Goal: Task Accomplishment & Management: Manage account settings

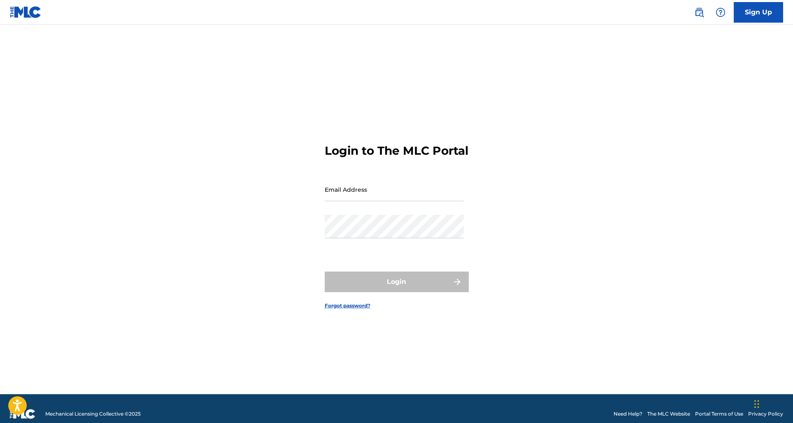
click at [370, 197] on input "Email Address" at bounding box center [394, 189] width 139 height 23
type input "[EMAIL_ADDRESS][DOMAIN_NAME]"
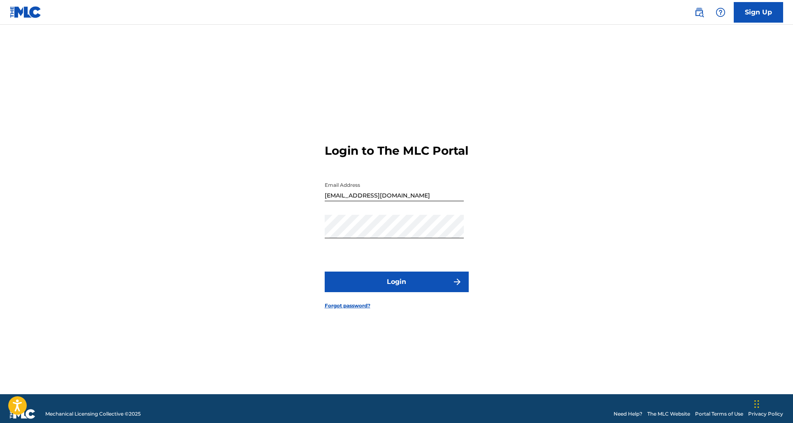
click at [407, 281] on button "Login" at bounding box center [397, 282] width 144 height 21
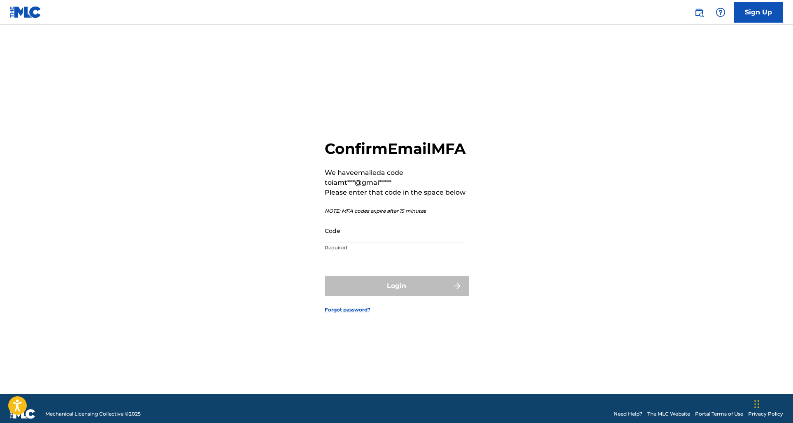
click at [340, 242] on input "Code" at bounding box center [394, 230] width 139 height 23
paste input "172045"
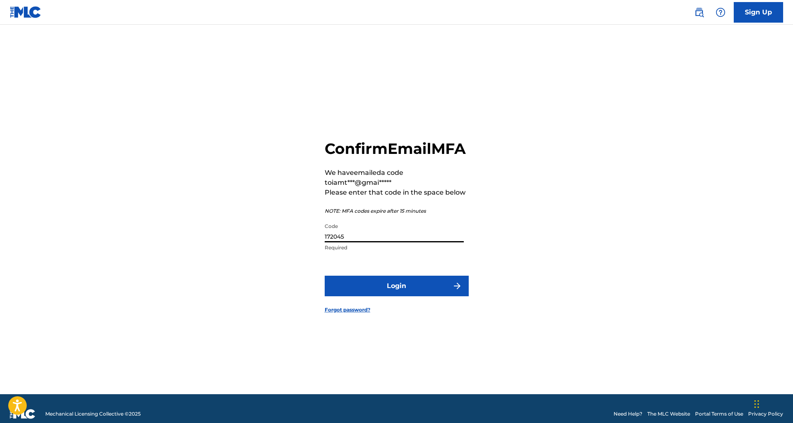
type input "172045"
click at [410, 296] on button "Login" at bounding box center [397, 286] width 144 height 21
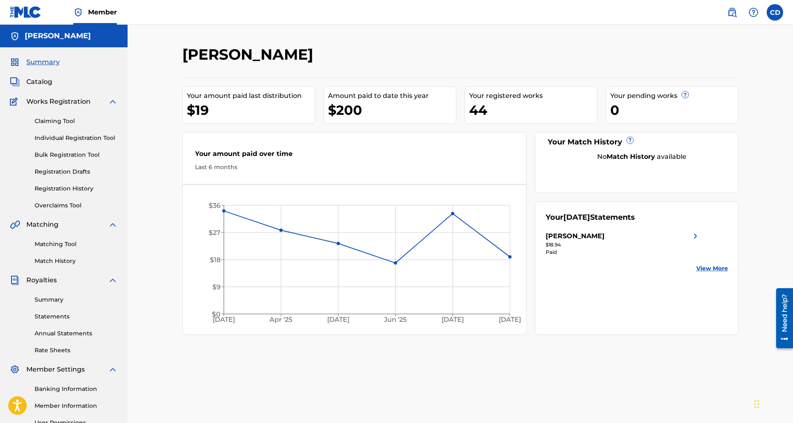
click at [509, 98] on div "Your registered works" at bounding box center [533, 96] width 128 height 10
click at [67, 189] on link "Registration History" at bounding box center [76, 188] width 83 height 9
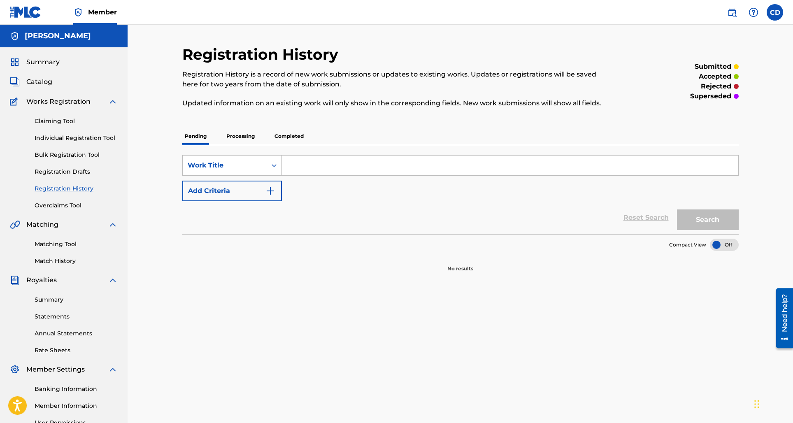
click at [323, 167] on input "Search Form" at bounding box center [510, 165] width 456 height 20
type input "Honeymoon phase"
click at [677, 209] on button "Search" at bounding box center [708, 219] width 62 height 21
click at [716, 223] on button "Search" at bounding box center [708, 219] width 62 height 21
click at [241, 133] on p "Processing" at bounding box center [240, 136] width 33 height 17
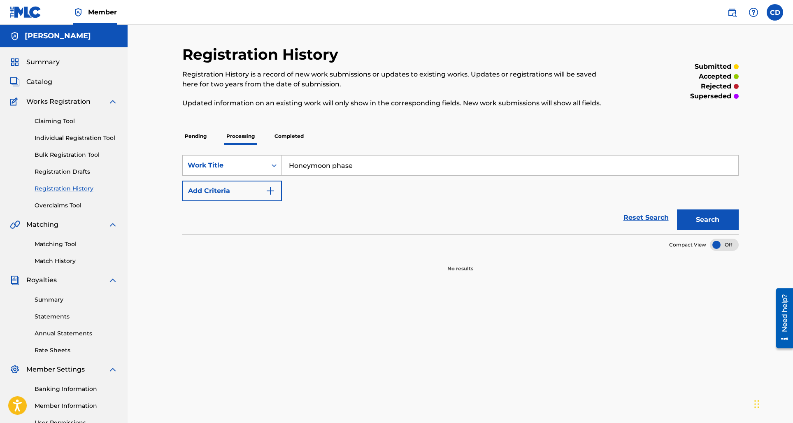
click at [285, 132] on p "Completed" at bounding box center [289, 136] width 34 height 17
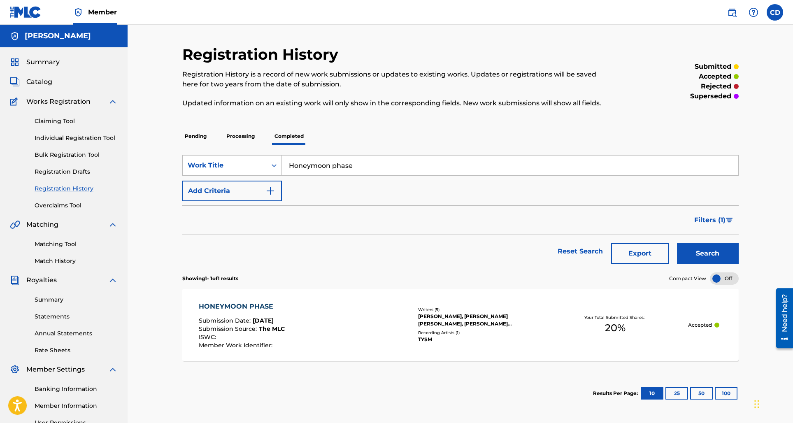
click at [321, 335] on div "HONEYMOON PHASE Submission Date : Apr 21, 2021 Submission Source : The MLC ISWC…" at bounding box center [304, 325] width 211 height 47
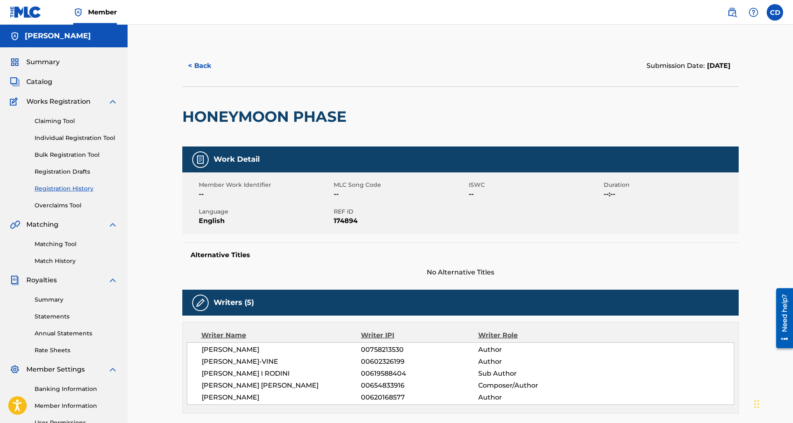
click at [195, 64] on button "< Back" at bounding box center [206, 66] width 49 height 21
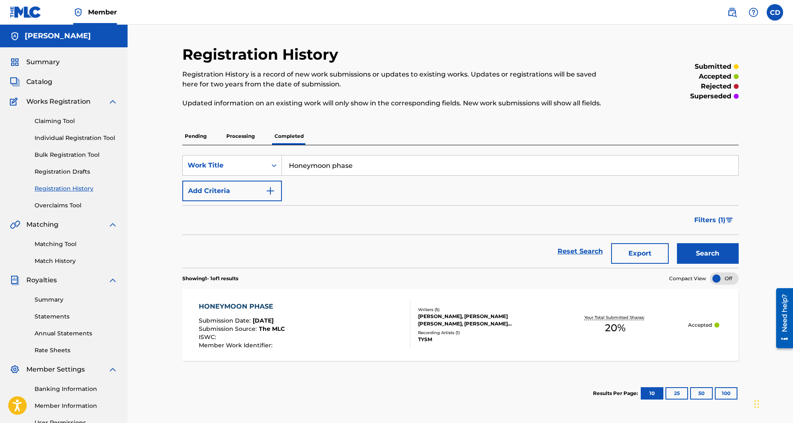
click at [362, 168] on input "Honeymoon phase" at bounding box center [510, 165] width 456 height 20
type input "Hold Me"
click at [677, 243] on button "Search" at bounding box center [708, 253] width 62 height 21
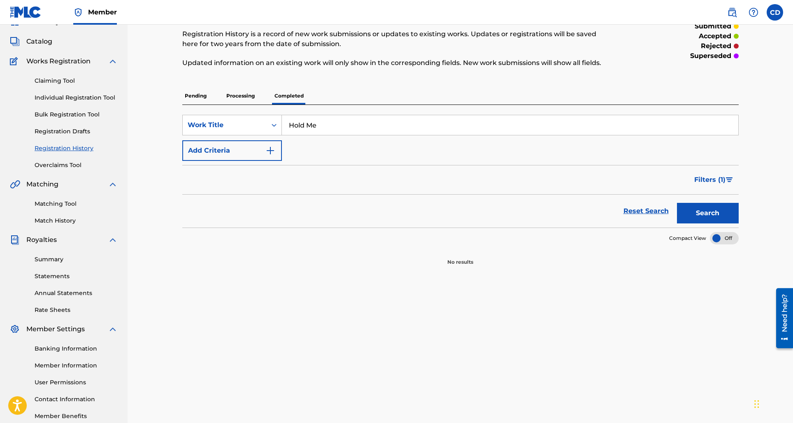
scroll to position [87, 0]
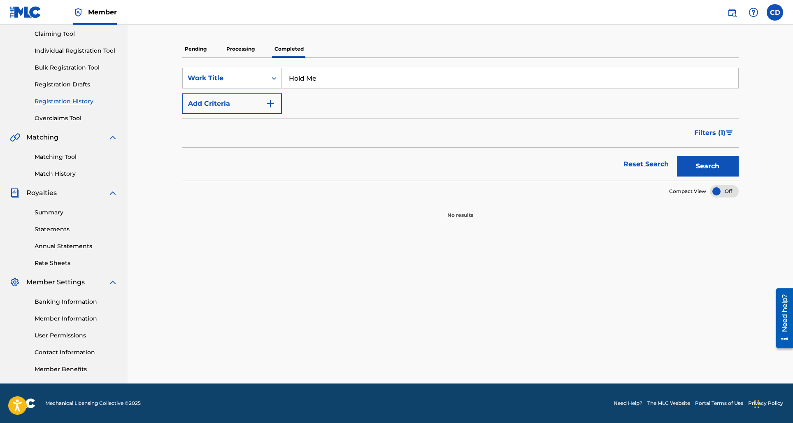
click at [237, 48] on p "Processing" at bounding box center [240, 48] width 33 height 17
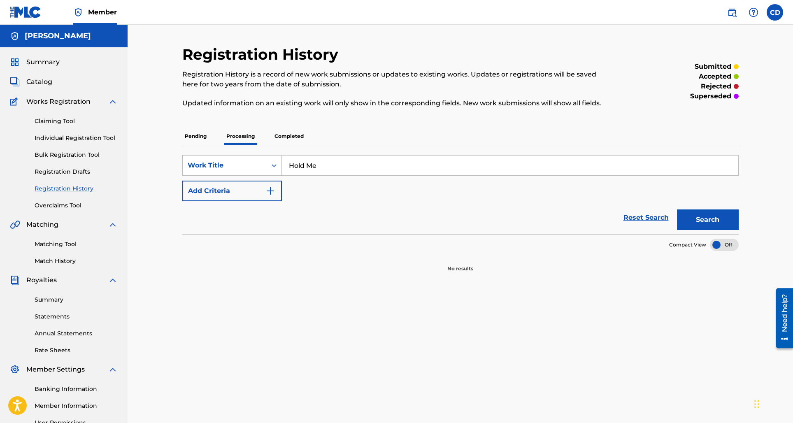
click at [187, 135] on p "Pending" at bounding box center [195, 136] width 27 height 17
click at [44, 85] on span "Catalog" at bounding box center [39, 82] width 26 height 10
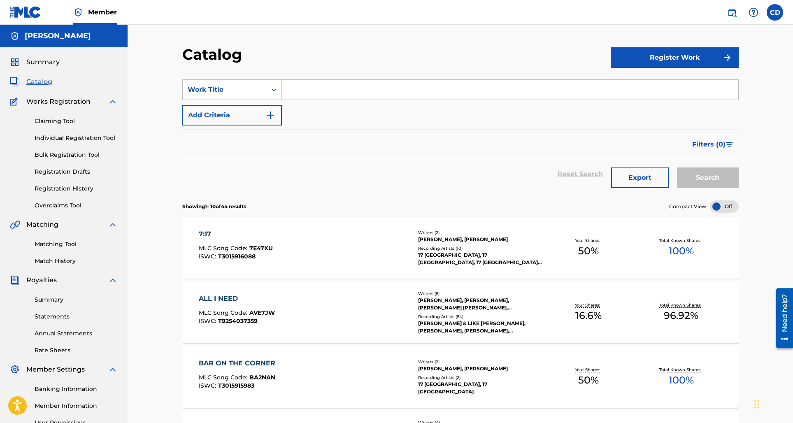
click at [332, 89] on input "Search Form" at bounding box center [510, 90] width 456 height 20
type input "Hold me"
click at [677, 167] on button "Search" at bounding box center [708, 177] width 62 height 21
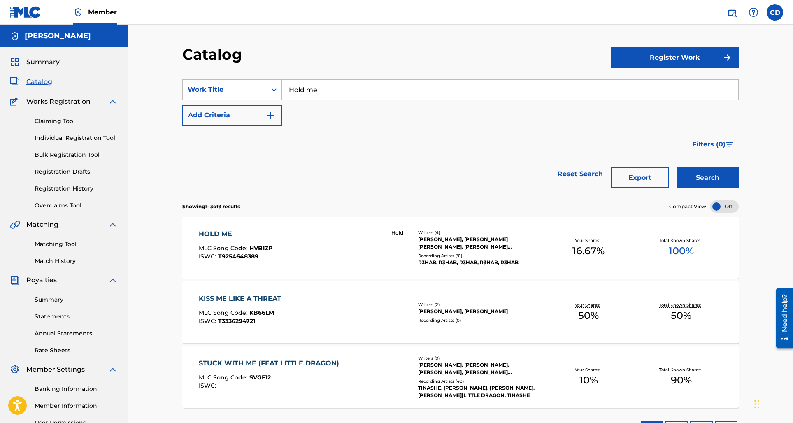
click at [489, 247] on div "CHELSEA DAVENPORT, PETER ANTHONY HANNA, FADIL GHOUL EL, TAYLOR ROBERT BIRD" at bounding box center [480, 243] width 124 height 15
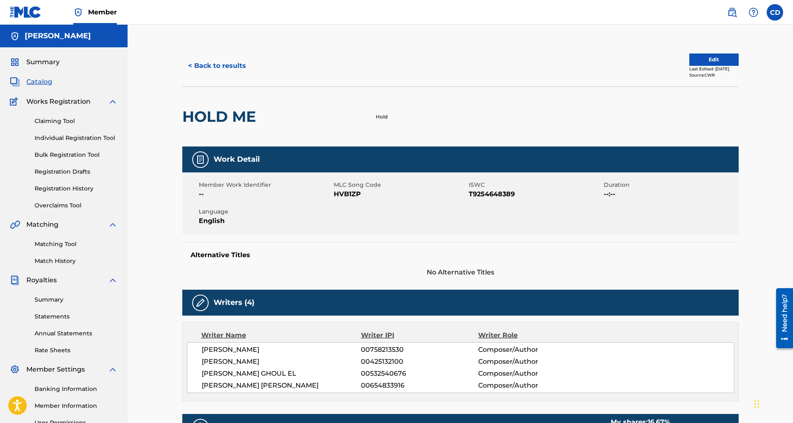
click at [719, 58] on button "Edit" at bounding box center [713, 59] width 49 height 12
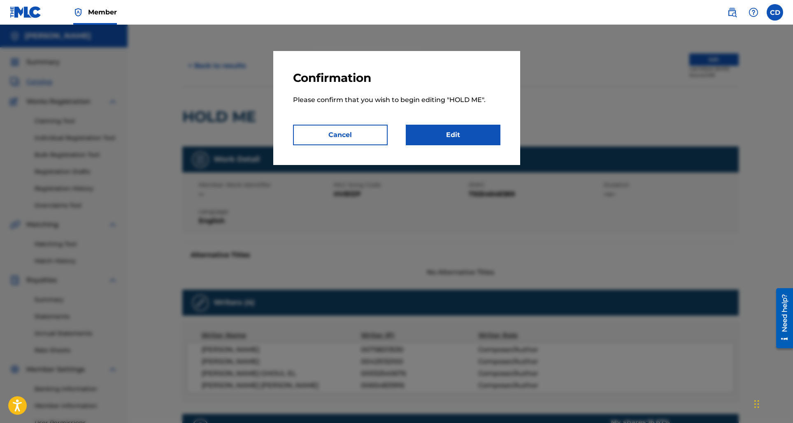
click at [469, 135] on link "Edit" at bounding box center [453, 135] width 95 height 21
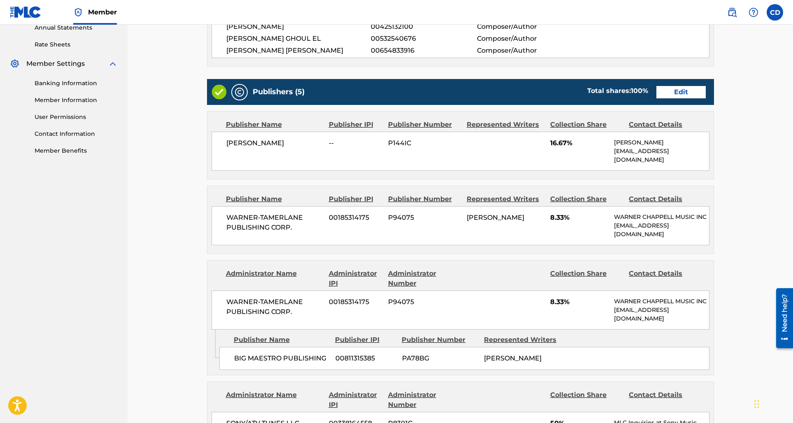
scroll to position [291, 0]
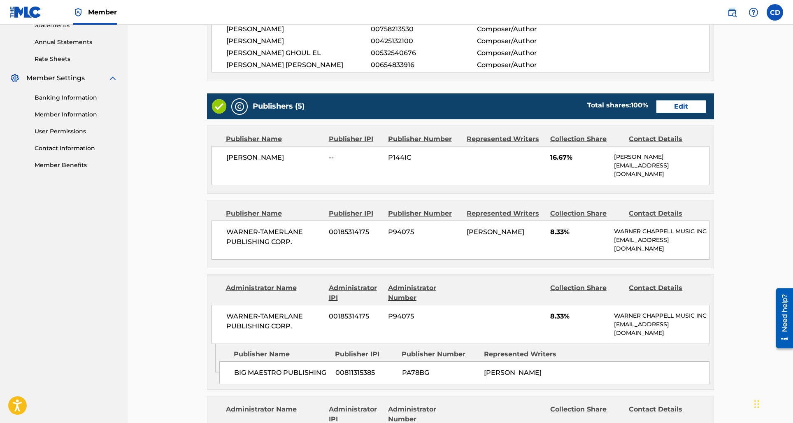
click at [685, 106] on link "Edit" at bounding box center [680, 106] width 49 height 12
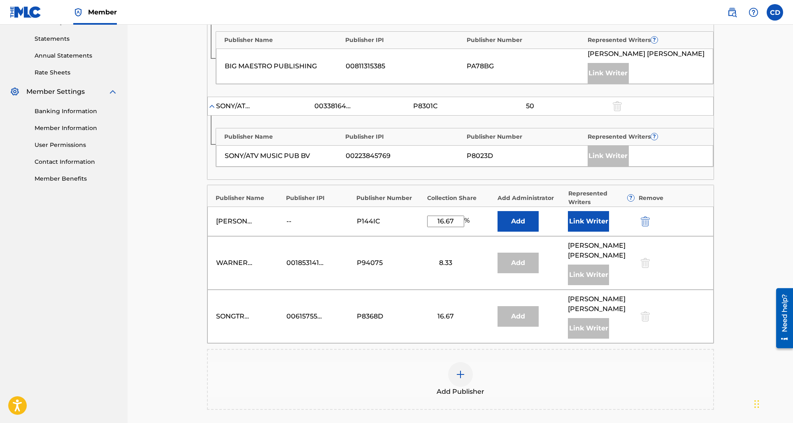
scroll to position [256, 0]
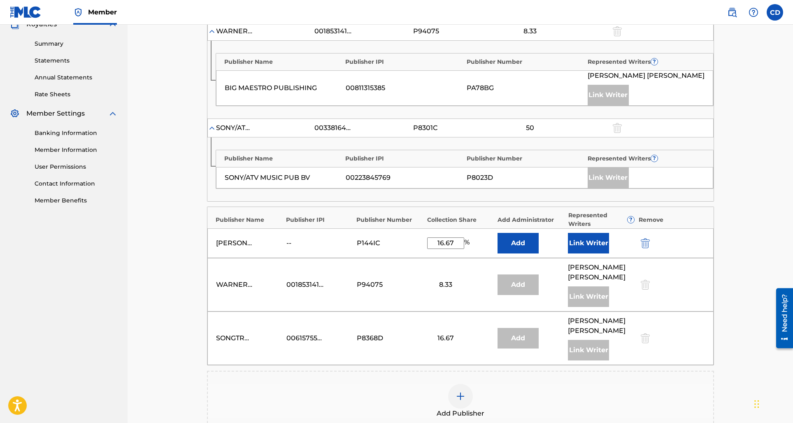
click at [643, 240] on img "submit" at bounding box center [645, 243] width 9 height 10
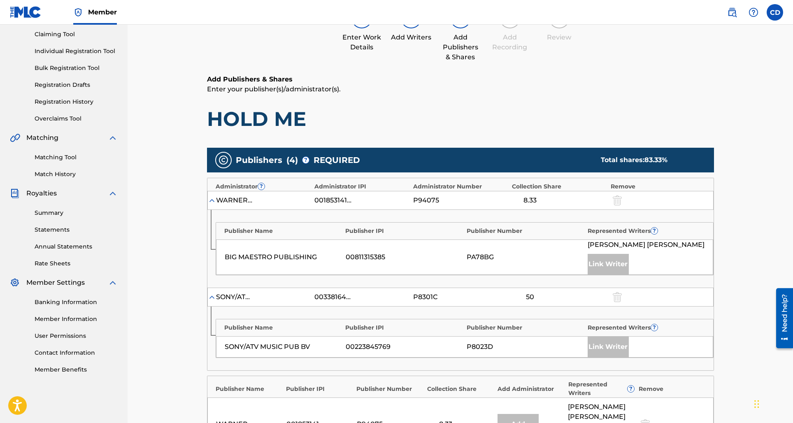
scroll to position [24, 0]
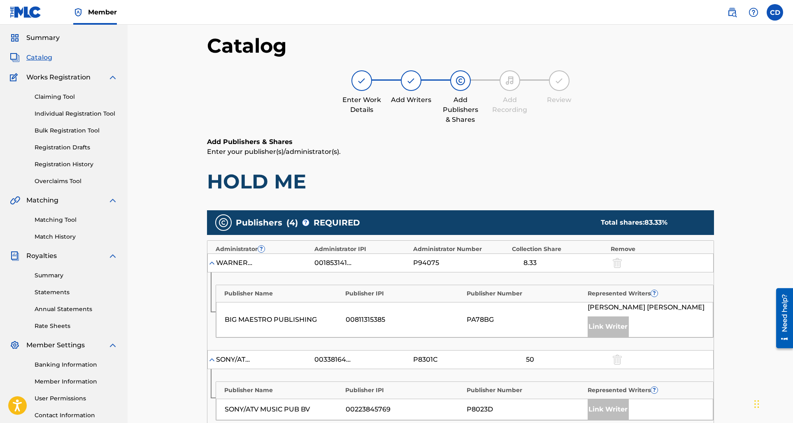
click at [420, 180] on h1 "HOLD ME" at bounding box center [460, 181] width 507 height 25
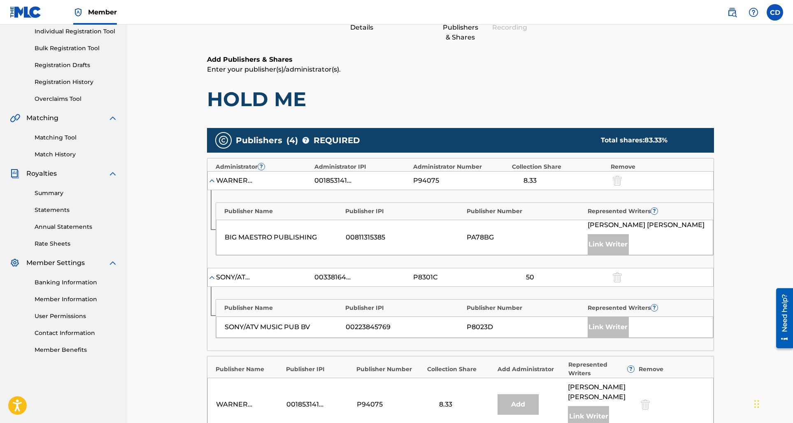
scroll to position [0, 0]
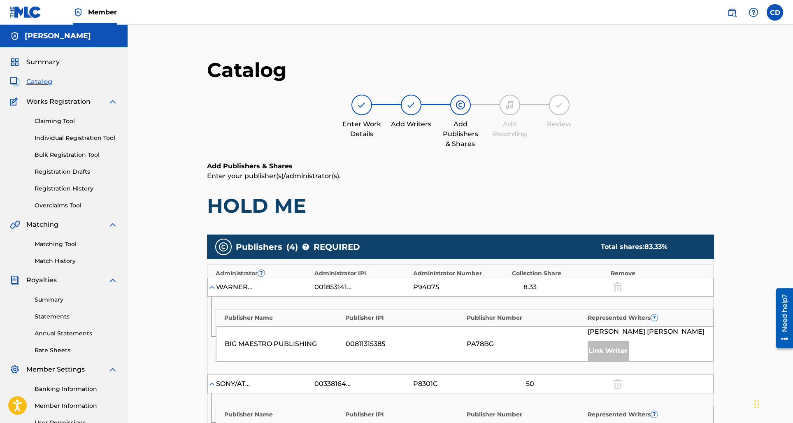
click at [222, 114] on div "Enter Work Details Add Writers Add Publishers & Shares Add Recording Review" at bounding box center [460, 122] width 507 height 54
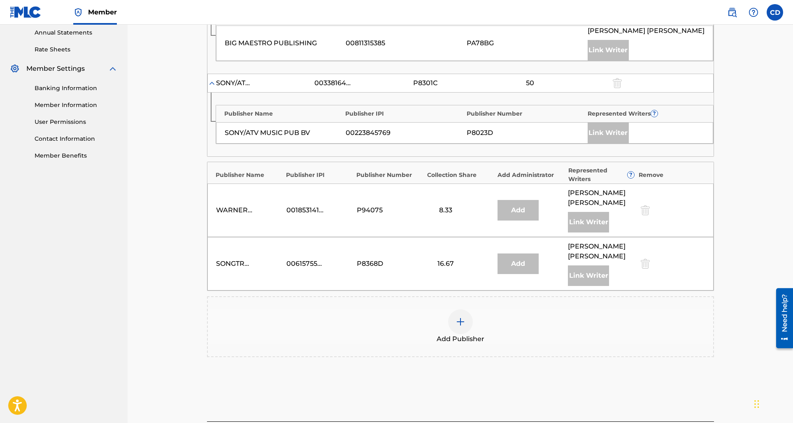
scroll to position [379, 0]
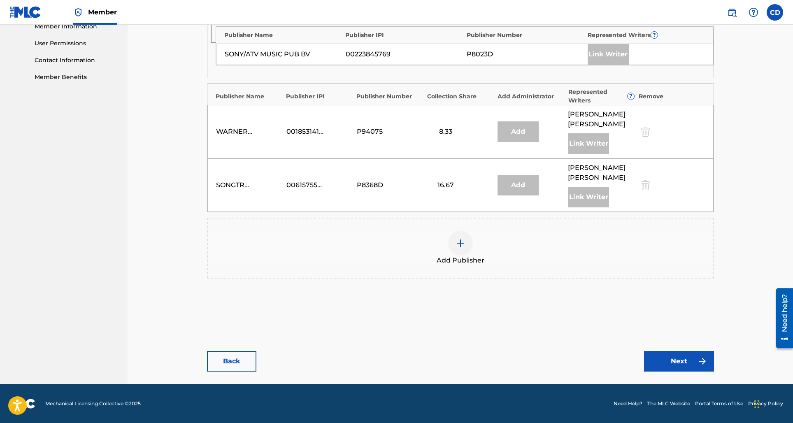
click at [242, 352] on link "Back" at bounding box center [231, 361] width 49 height 21
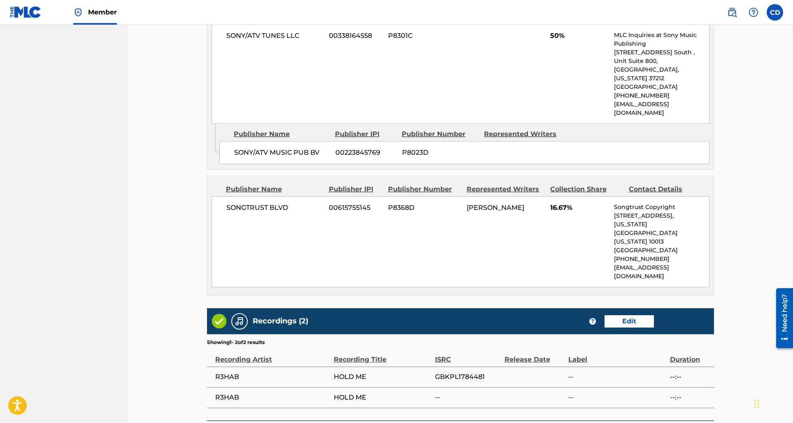
scroll to position [659, 0]
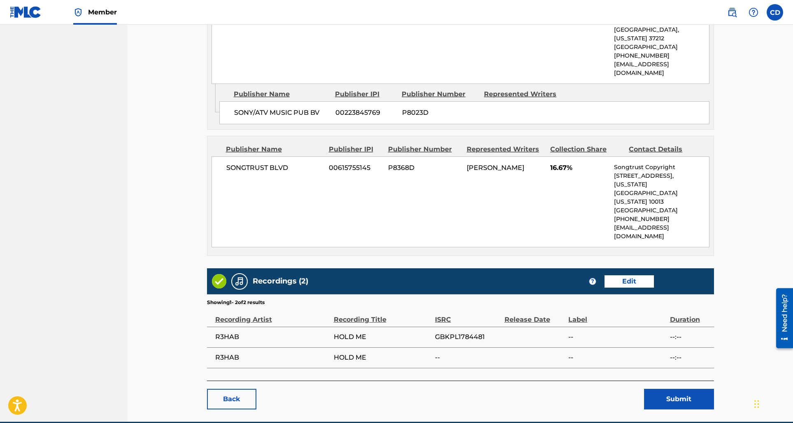
click at [683, 389] on button "Submit" at bounding box center [679, 399] width 70 height 21
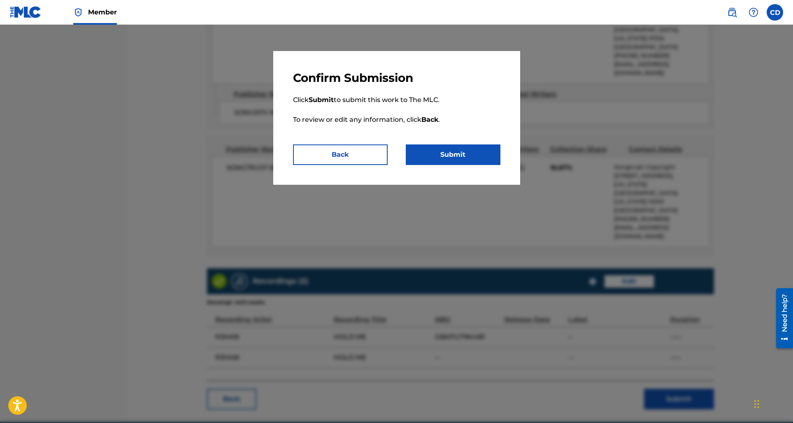
click at [340, 150] on button "Back" at bounding box center [340, 154] width 95 height 21
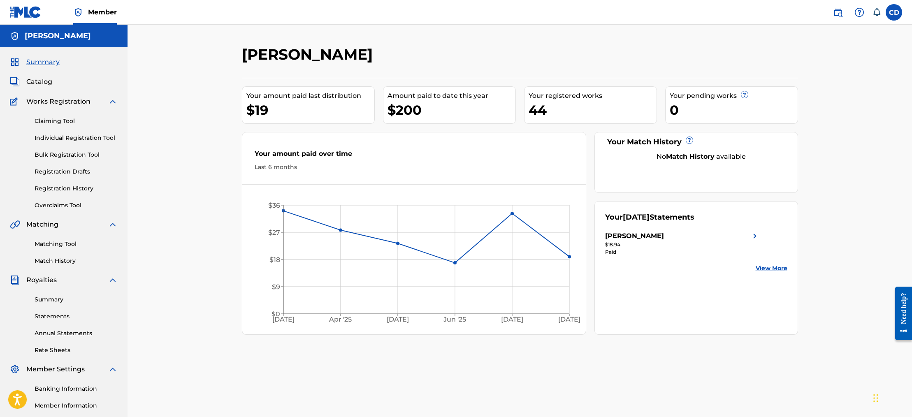
click at [38, 81] on span "Catalog" at bounding box center [39, 82] width 26 height 10
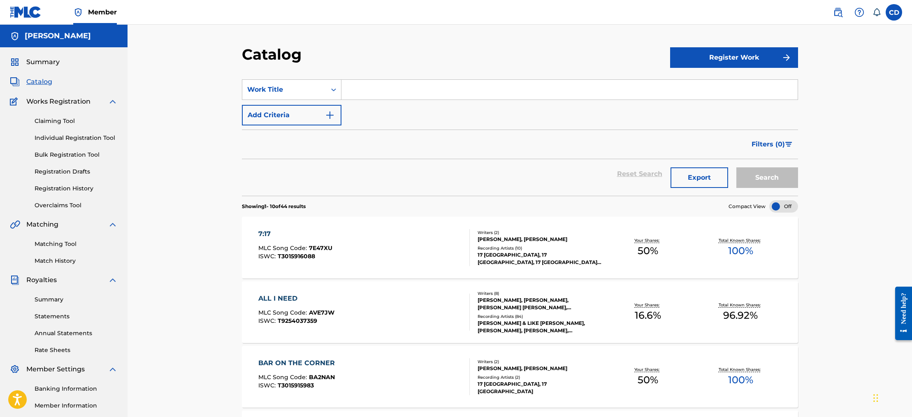
click at [396, 88] on input "Search Form" at bounding box center [569, 90] width 456 height 20
type input "honeymoon phase"
click at [736, 167] on button "Search" at bounding box center [767, 177] width 62 height 21
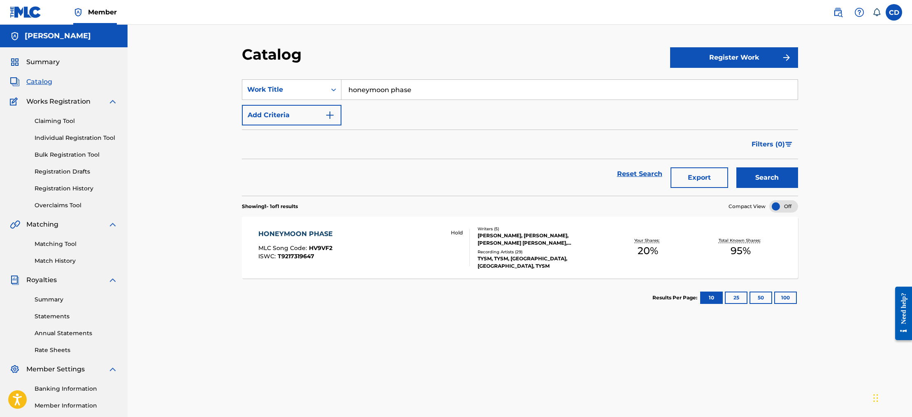
click at [375, 254] on div "HONEYMOON PHASE MLC Song Code : HV9VF2 ISWC : T9217319647 Hold" at bounding box center [363, 247] width 211 height 37
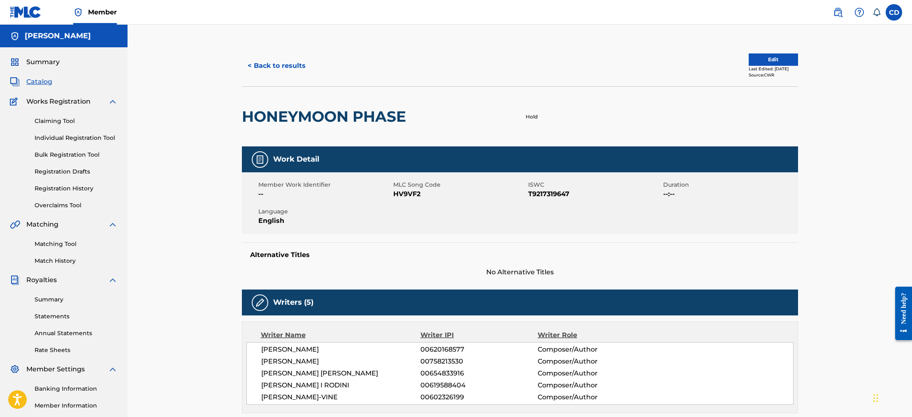
click at [765, 62] on button "Edit" at bounding box center [773, 59] width 49 height 12
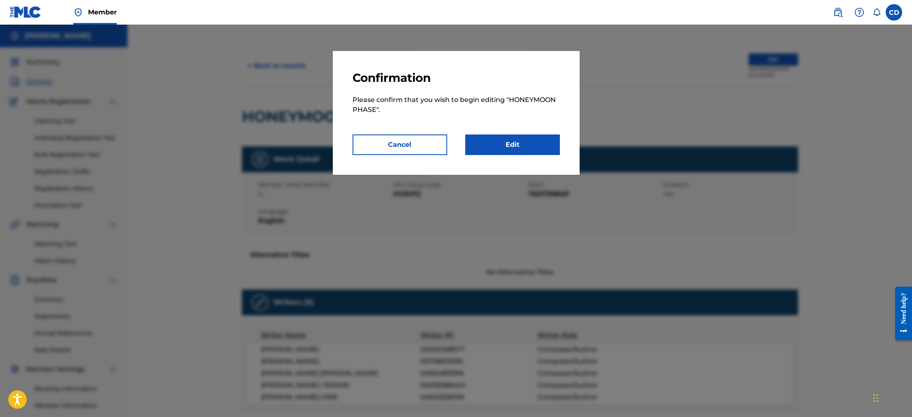
click at [503, 153] on link "Edit" at bounding box center [512, 145] width 95 height 21
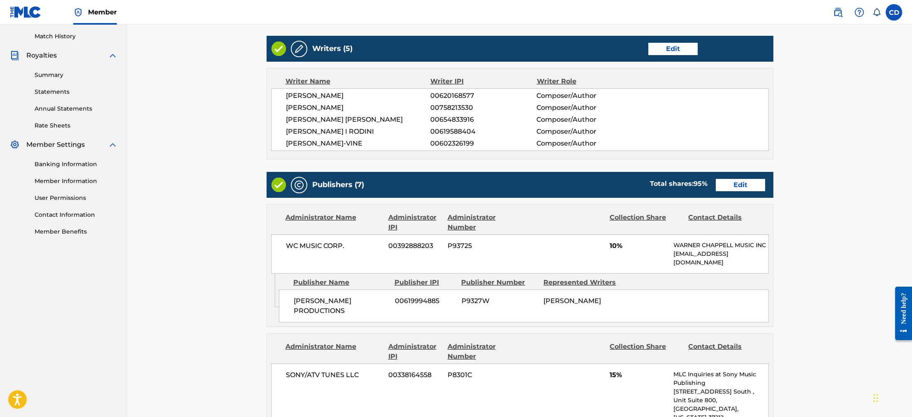
scroll to position [315, 0]
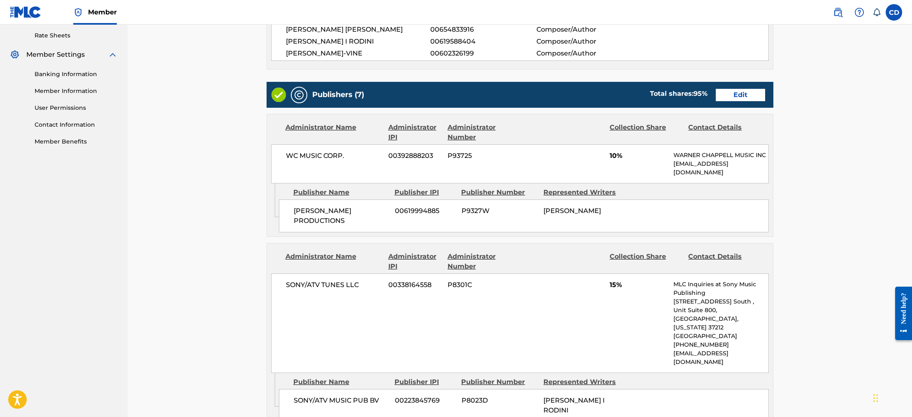
click at [733, 92] on link "Edit" at bounding box center [740, 95] width 49 height 12
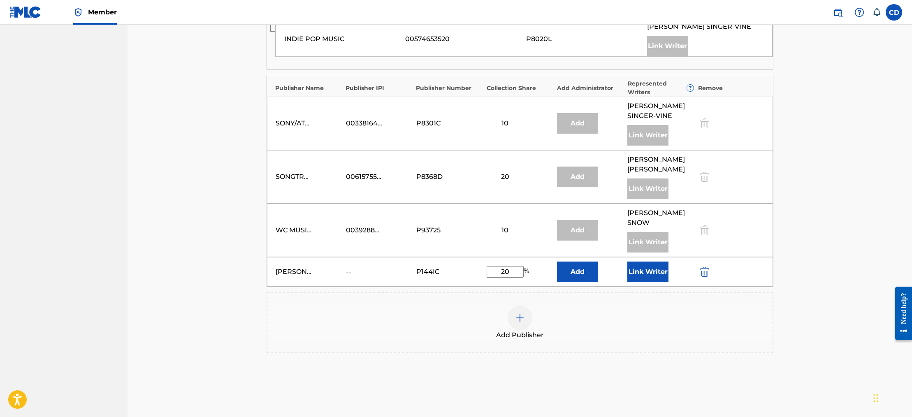
scroll to position [469, 0]
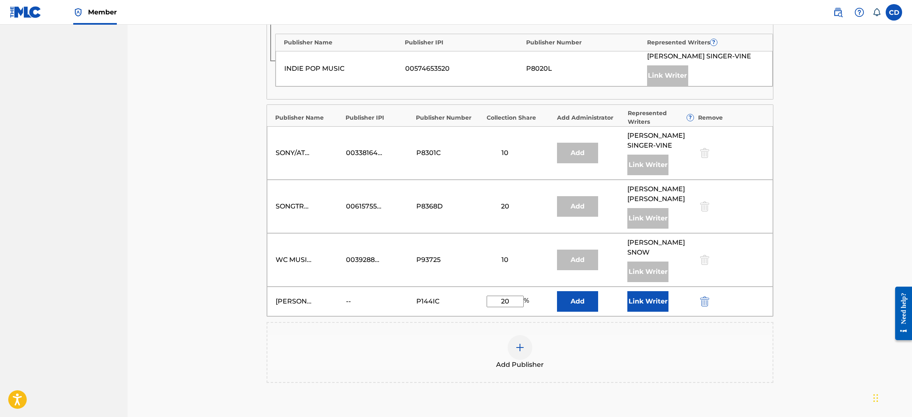
click at [703, 297] on img "submit" at bounding box center [704, 302] width 9 height 10
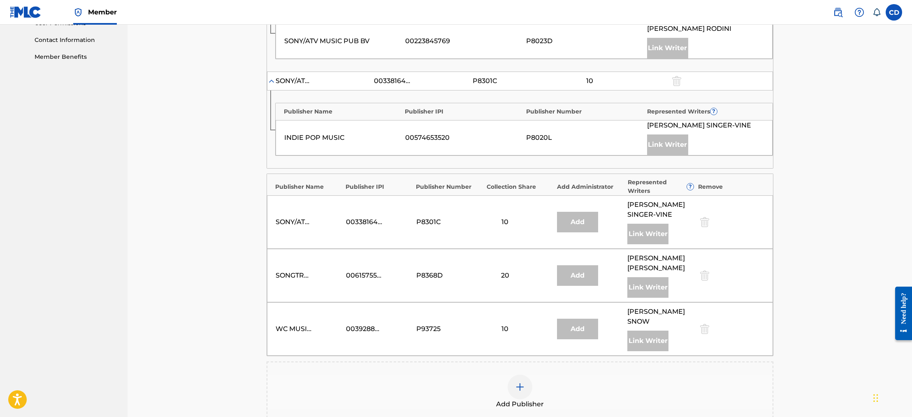
scroll to position [539, 0]
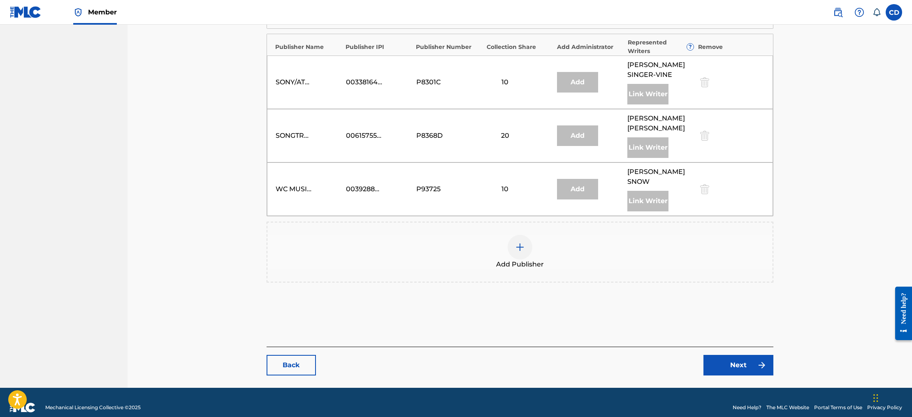
click at [749, 355] on link "Next" at bounding box center [738, 365] width 70 height 21
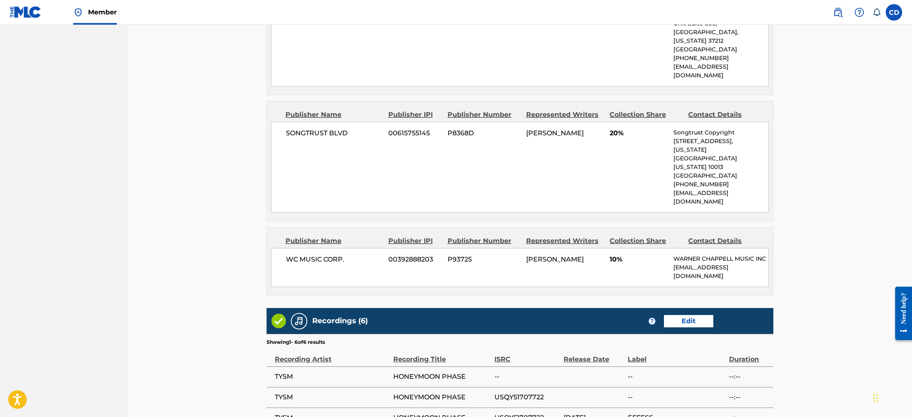
scroll to position [1047, 0]
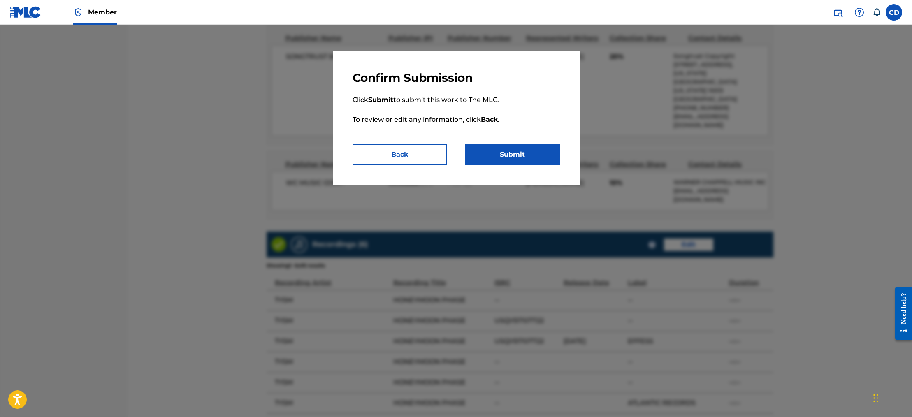
click at [498, 150] on button "Submit" at bounding box center [512, 154] width 95 height 21
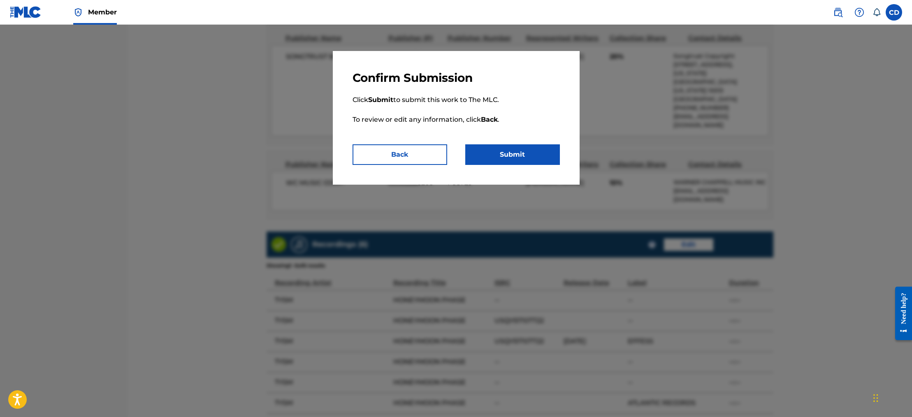
click at [494, 154] on button "Submit" at bounding box center [512, 154] width 95 height 21
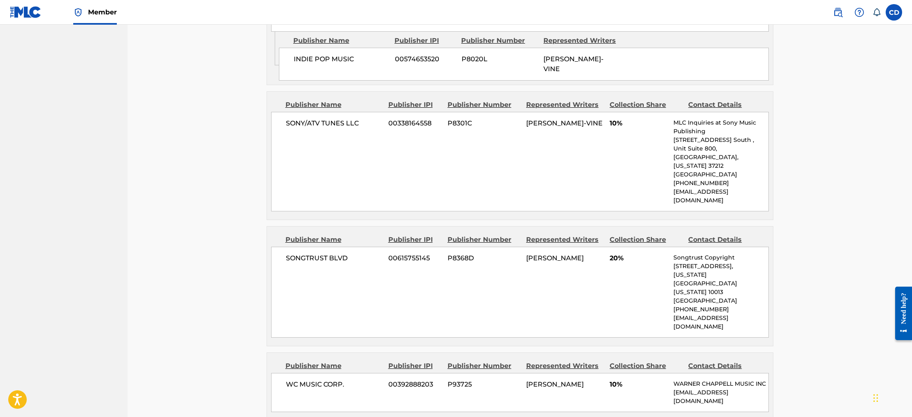
scroll to position [856, 0]
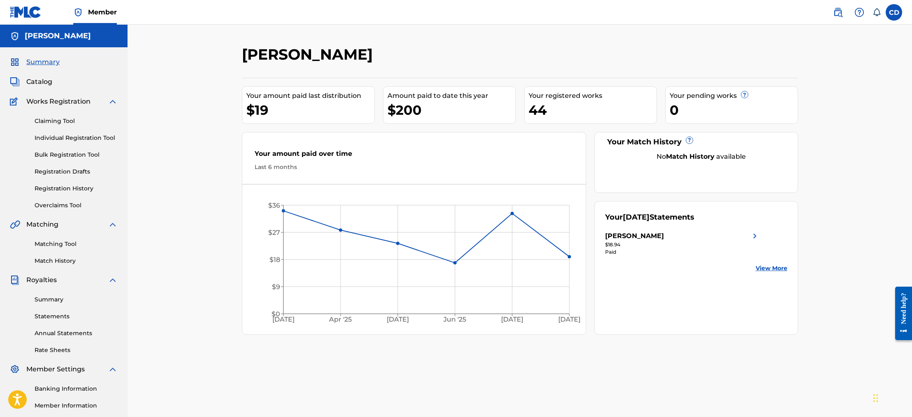
click at [38, 83] on span "Catalog" at bounding box center [39, 82] width 26 height 10
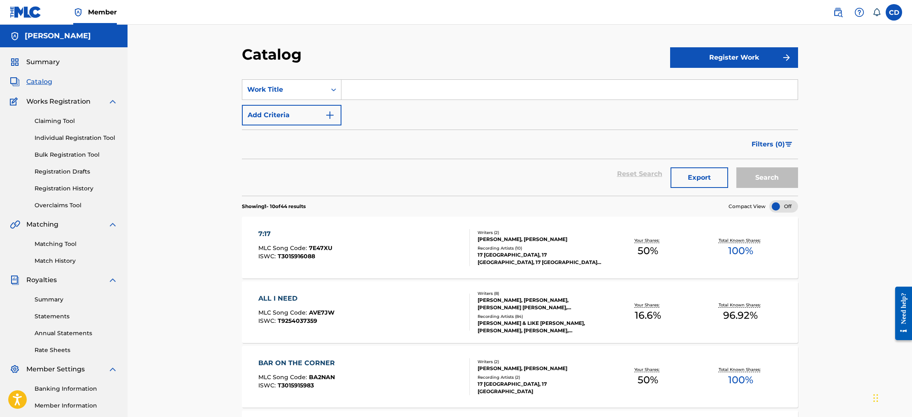
click at [388, 89] on input "Search Form" at bounding box center [569, 90] width 456 height 20
type input "hold me"
click at [736, 167] on button "Search" at bounding box center [767, 177] width 62 height 21
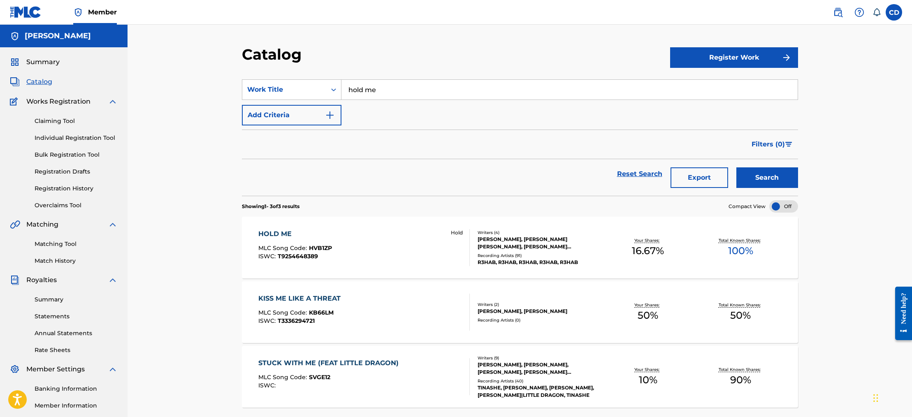
click at [539, 246] on div "CHELSEA DAVENPORT, PETER ANTHONY HANNA, FADIL GHOUL EL, TAYLOR ROBERT BIRD" at bounding box center [540, 243] width 124 height 15
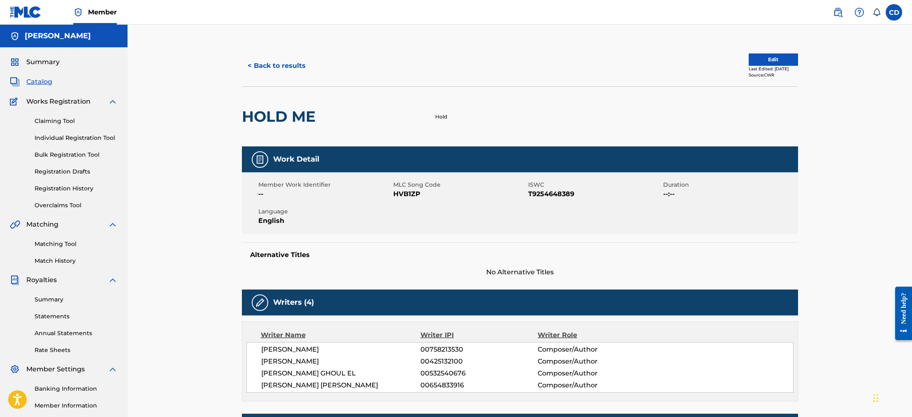
click at [749, 62] on button "Edit" at bounding box center [773, 59] width 49 height 12
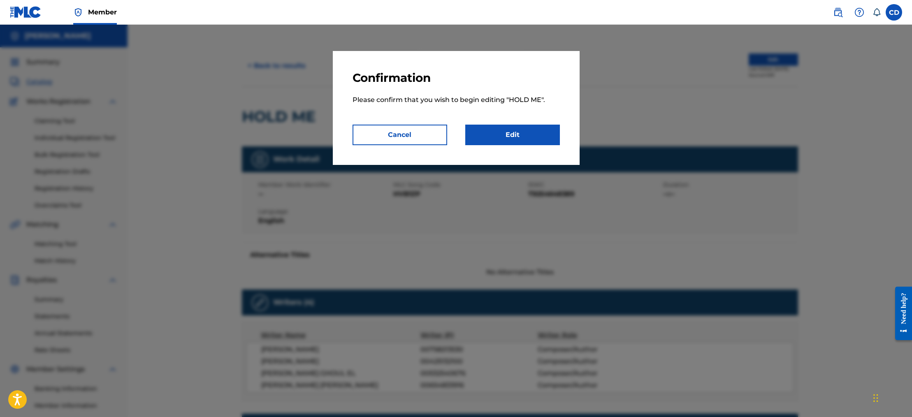
click at [511, 138] on link "Edit" at bounding box center [512, 135] width 95 height 21
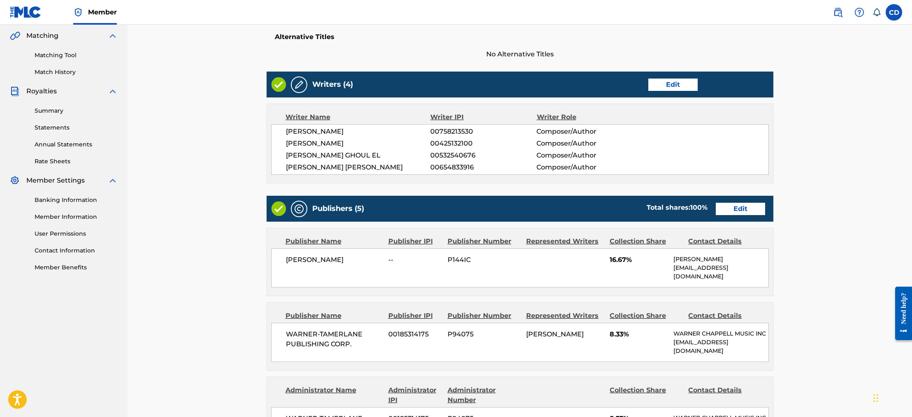
scroll to position [181, 0]
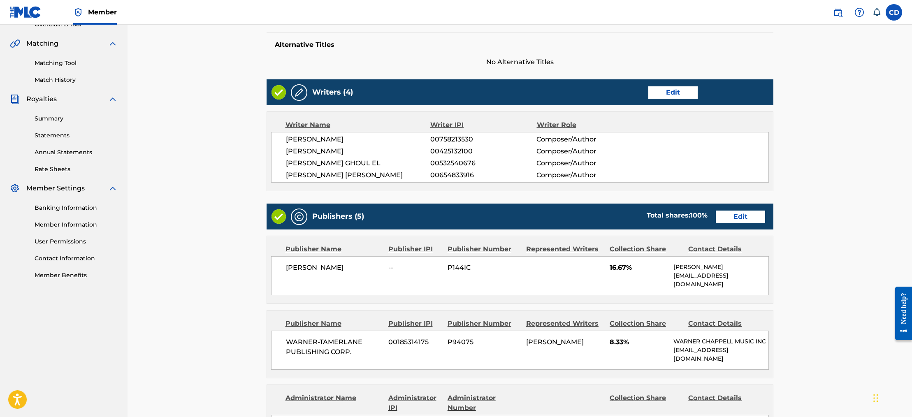
click at [740, 215] on link "Edit" at bounding box center [740, 217] width 49 height 12
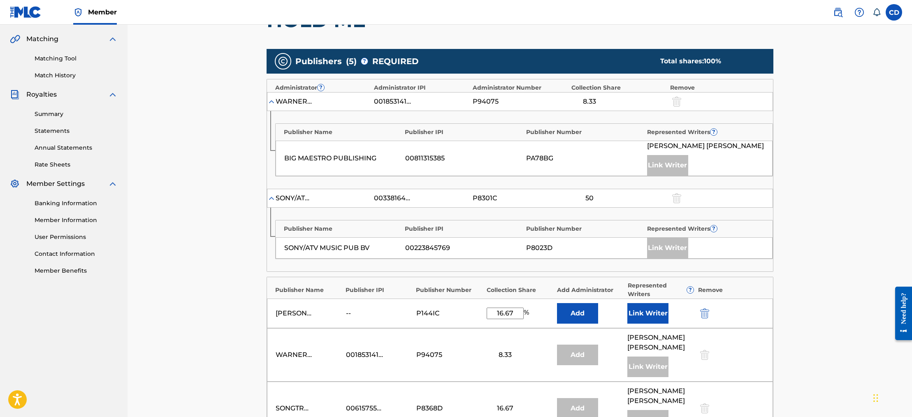
scroll to position [188, 0]
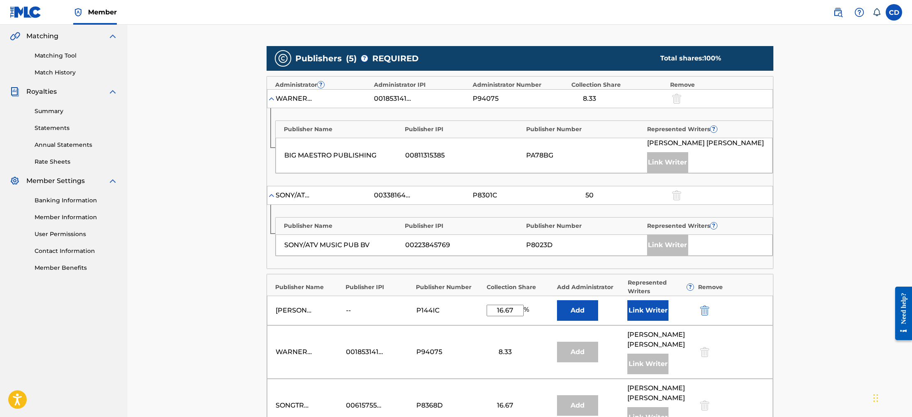
click at [705, 312] on img "submit" at bounding box center [704, 311] width 9 height 10
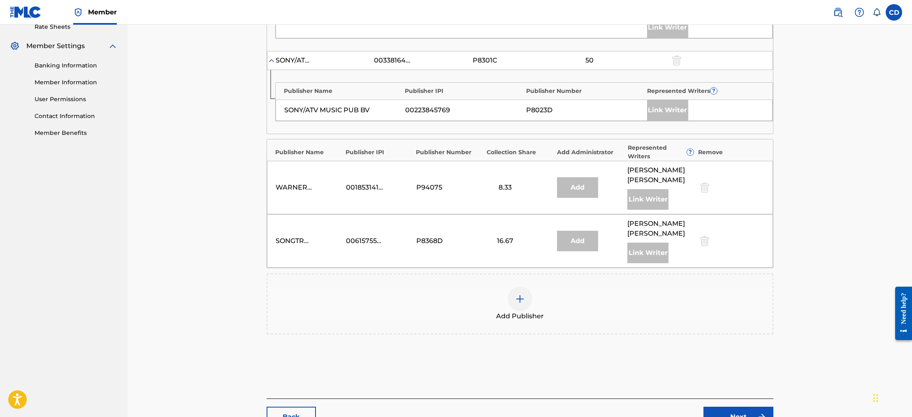
scroll to position [385, 0]
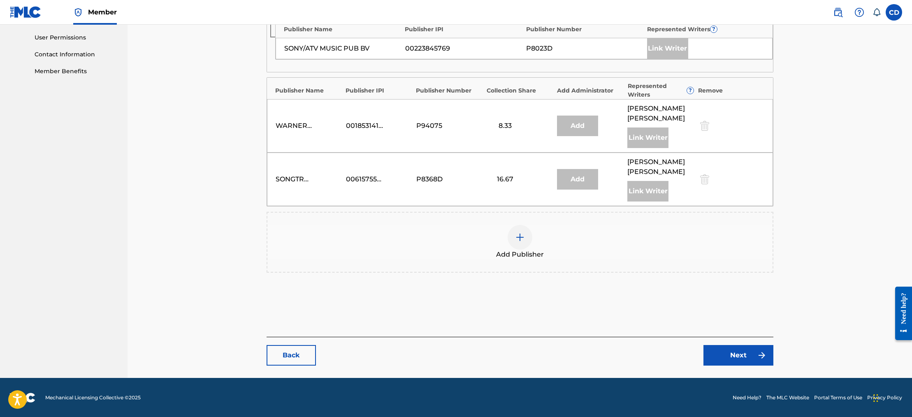
click at [743, 360] on link "Next" at bounding box center [738, 355] width 70 height 21
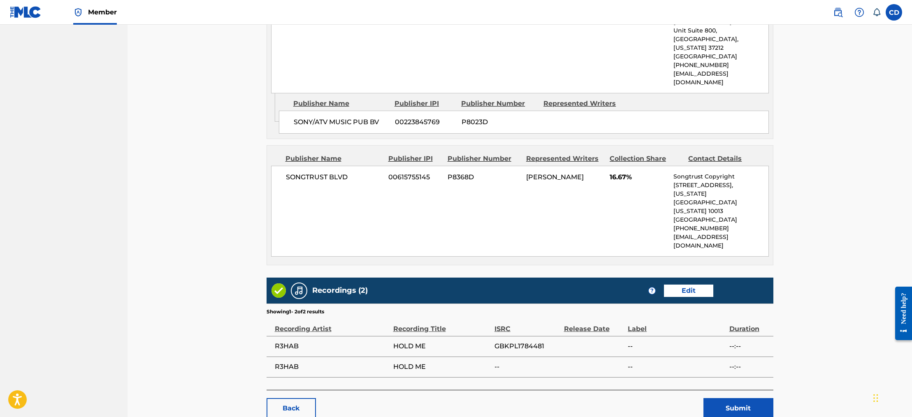
scroll to position [664, 0]
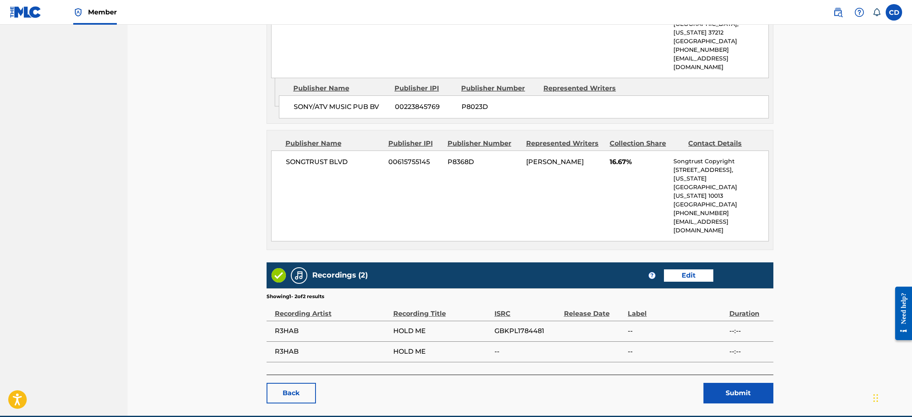
click at [745, 383] on button "Submit" at bounding box center [738, 393] width 70 height 21
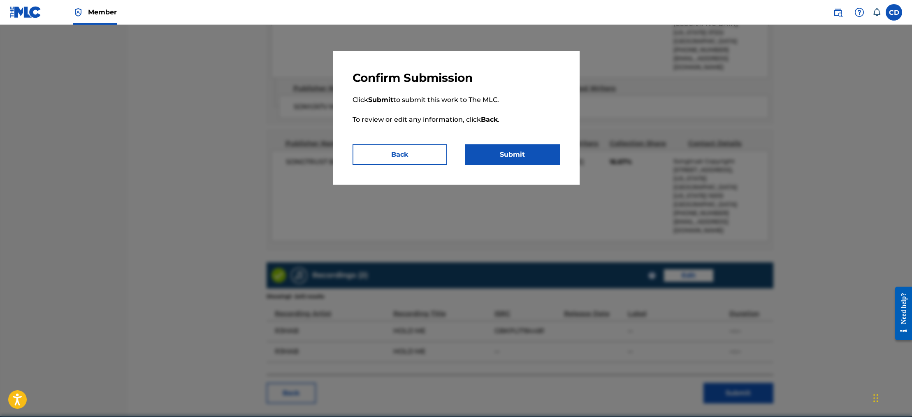
click at [512, 155] on button "Submit" at bounding box center [512, 154] width 95 height 21
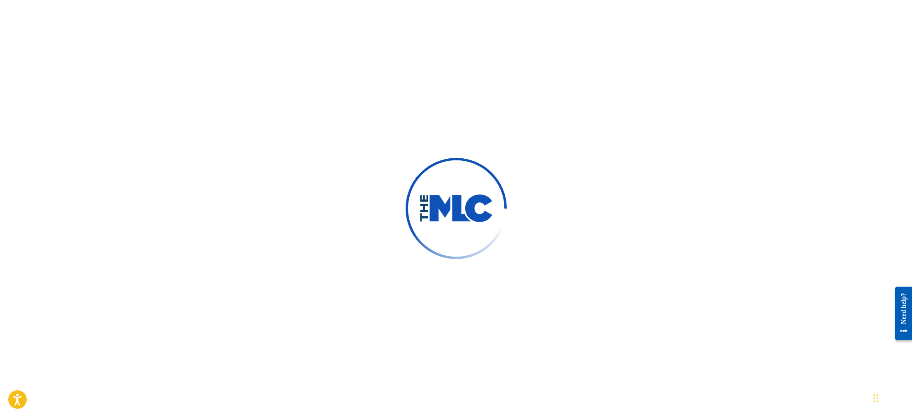
scroll to position [468, 0]
